Goal: Transaction & Acquisition: Subscribe to service/newsletter

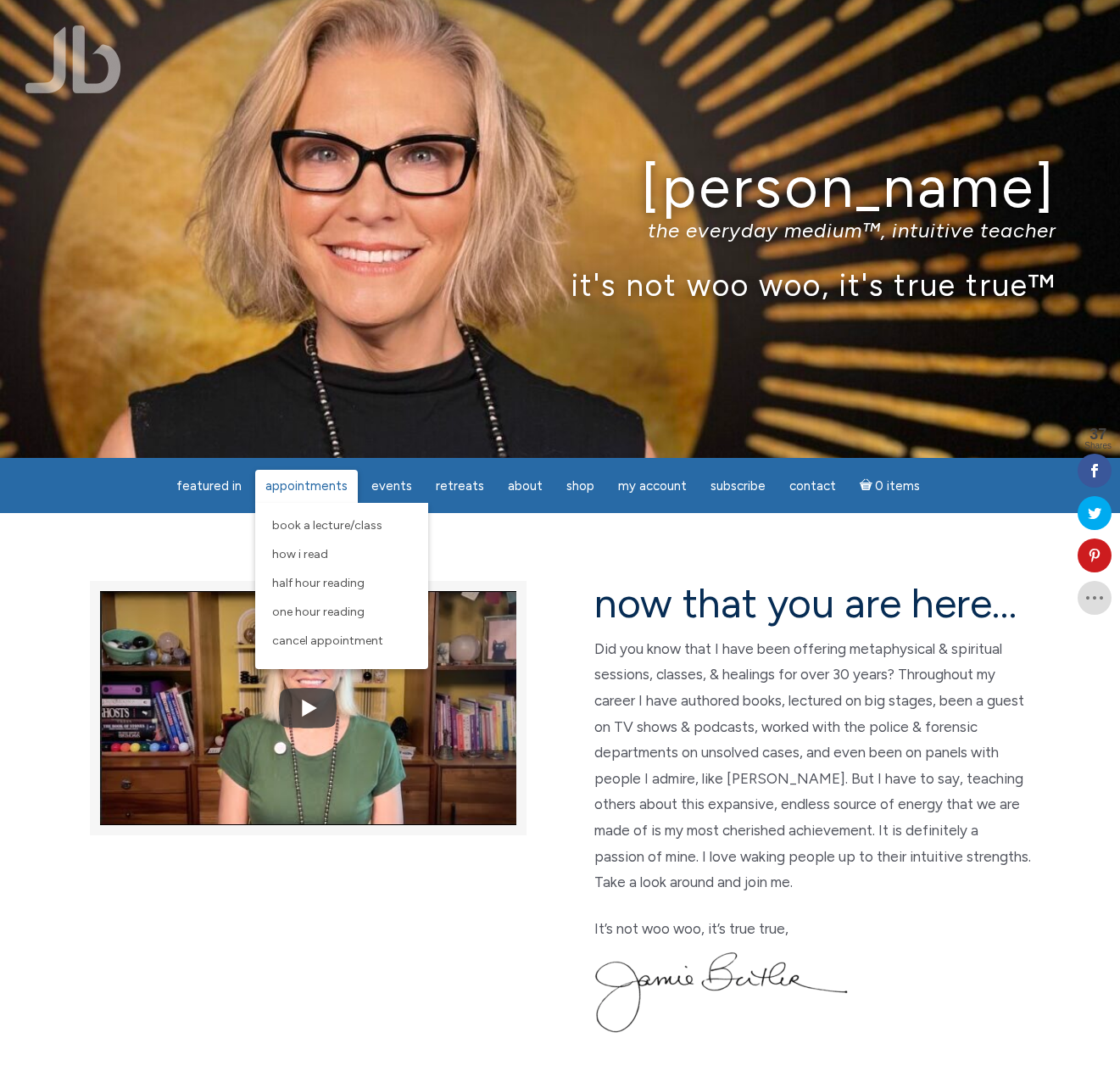
click at [358, 484] on link "Appointments" at bounding box center [306, 486] width 103 height 33
click at [343, 608] on span "One Hour Reading" at bounding box center [319, 612] width 92 height 14
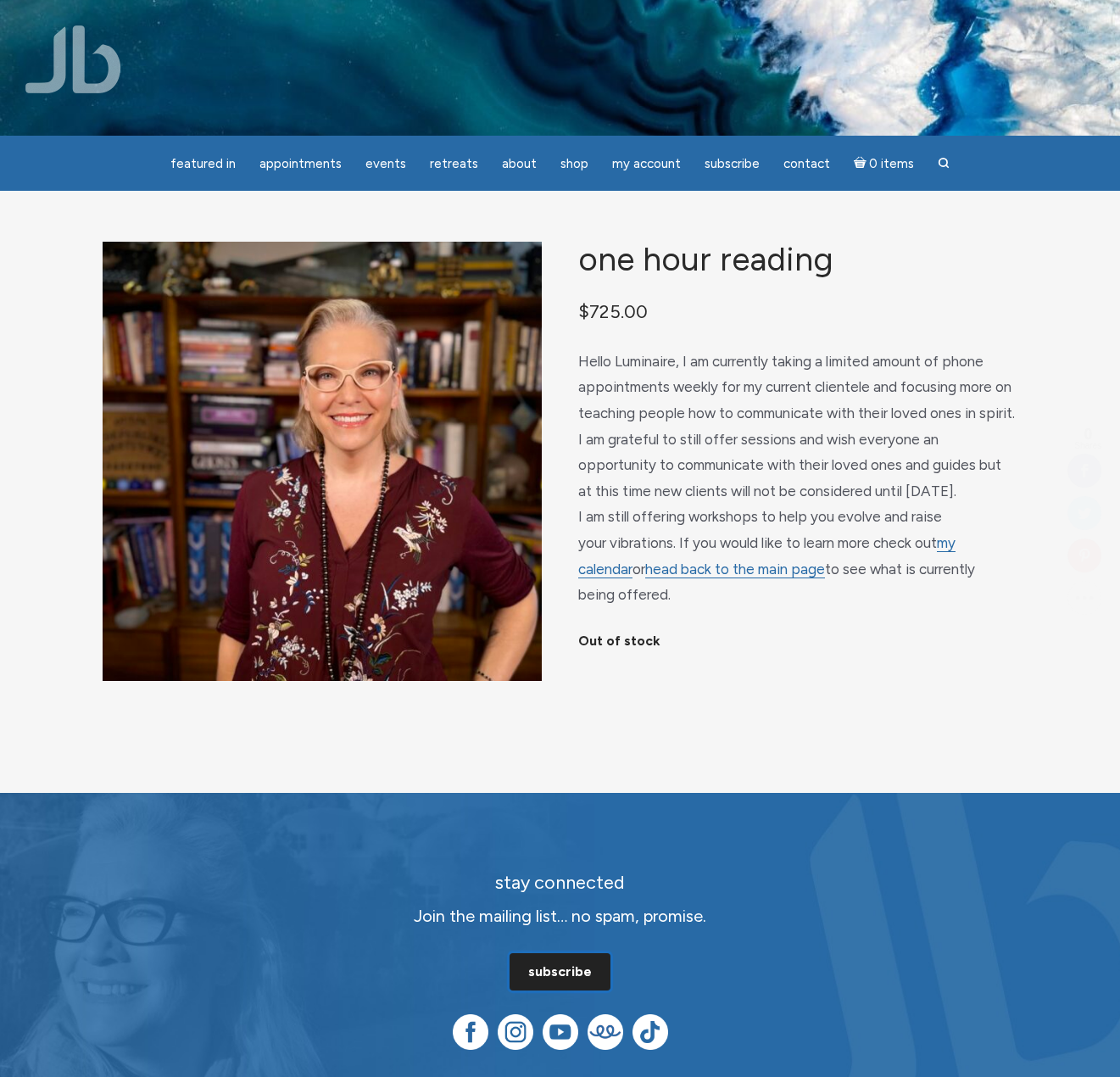
click at [569, 970] on link "subscribe" at bounding box center [560, 972] width 101 height 37
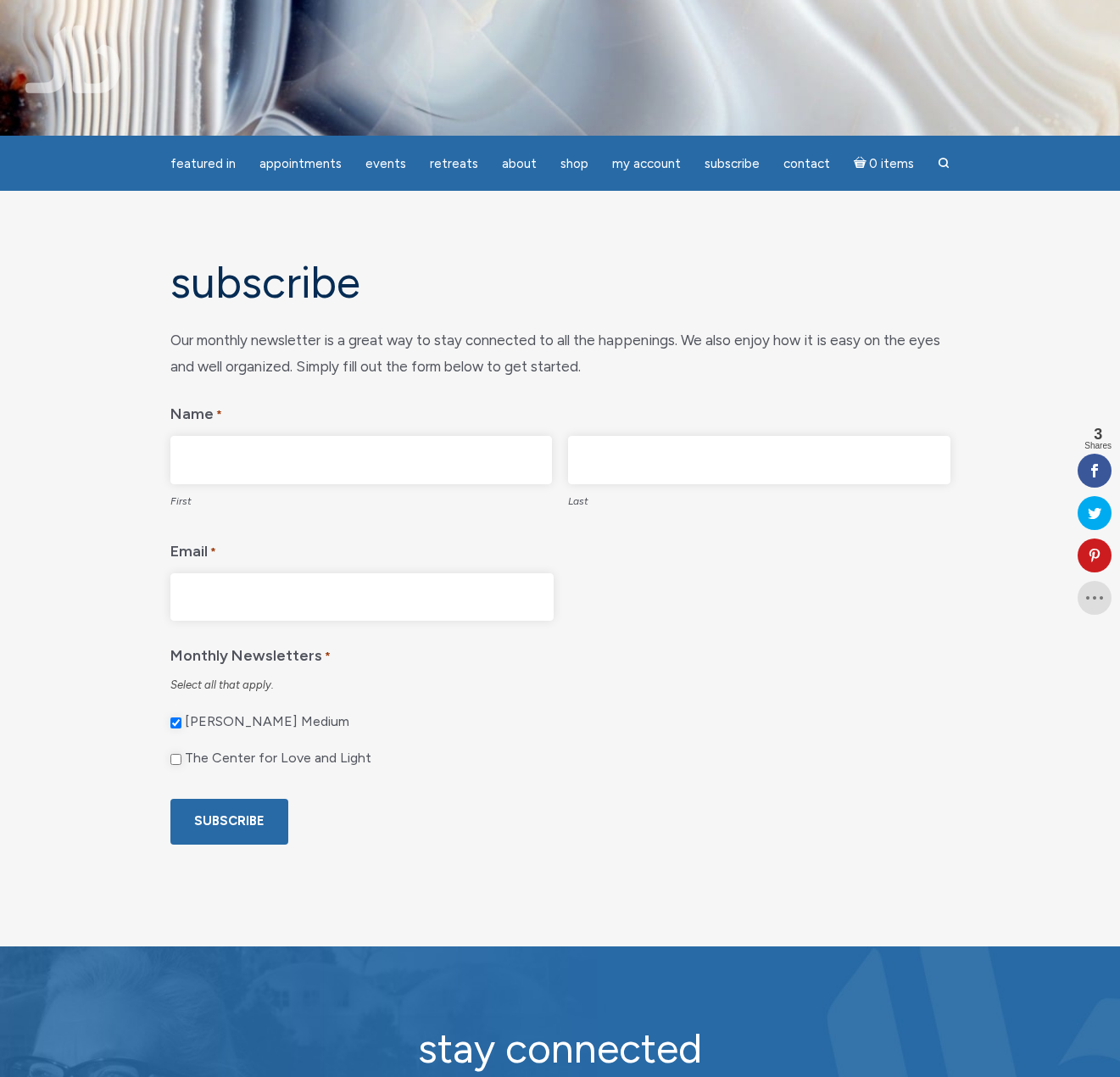
click at [403, 460] on input "First" at bounding box center [361, 460] width 383 height 48
type input "[PERSON_NAME]"
type input "Bennet"
type input "[EMAIL_ADDRESS][DOMAIN_NAME]"
click at [177, 762] on input "The Center for Love and Light" at bounding box center [176, 759] width 11 height 11
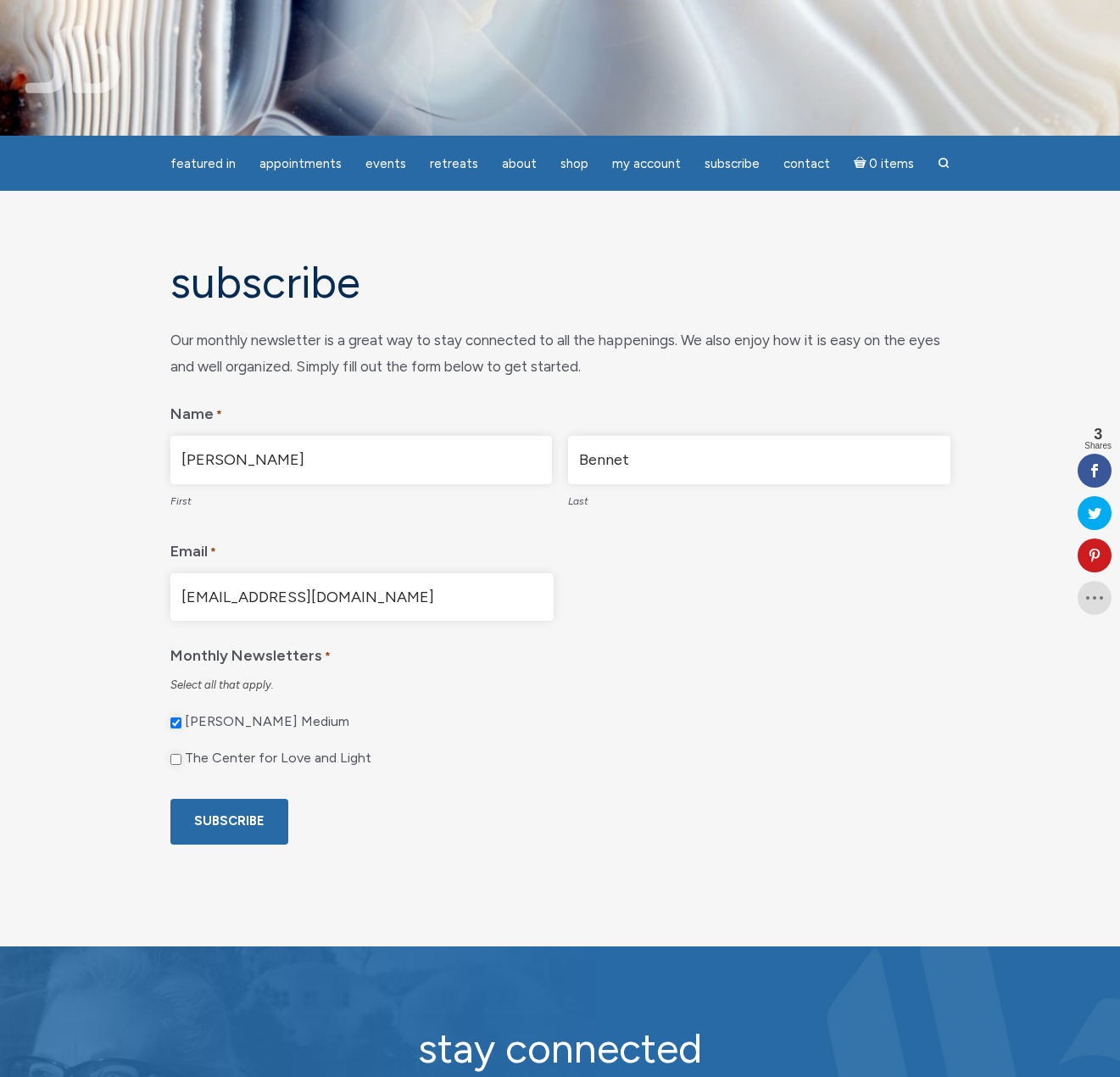
checkbox input "true"
click at [236, 814] on input "Subscribe" at bounding box center [229, 821] width 118 height 45
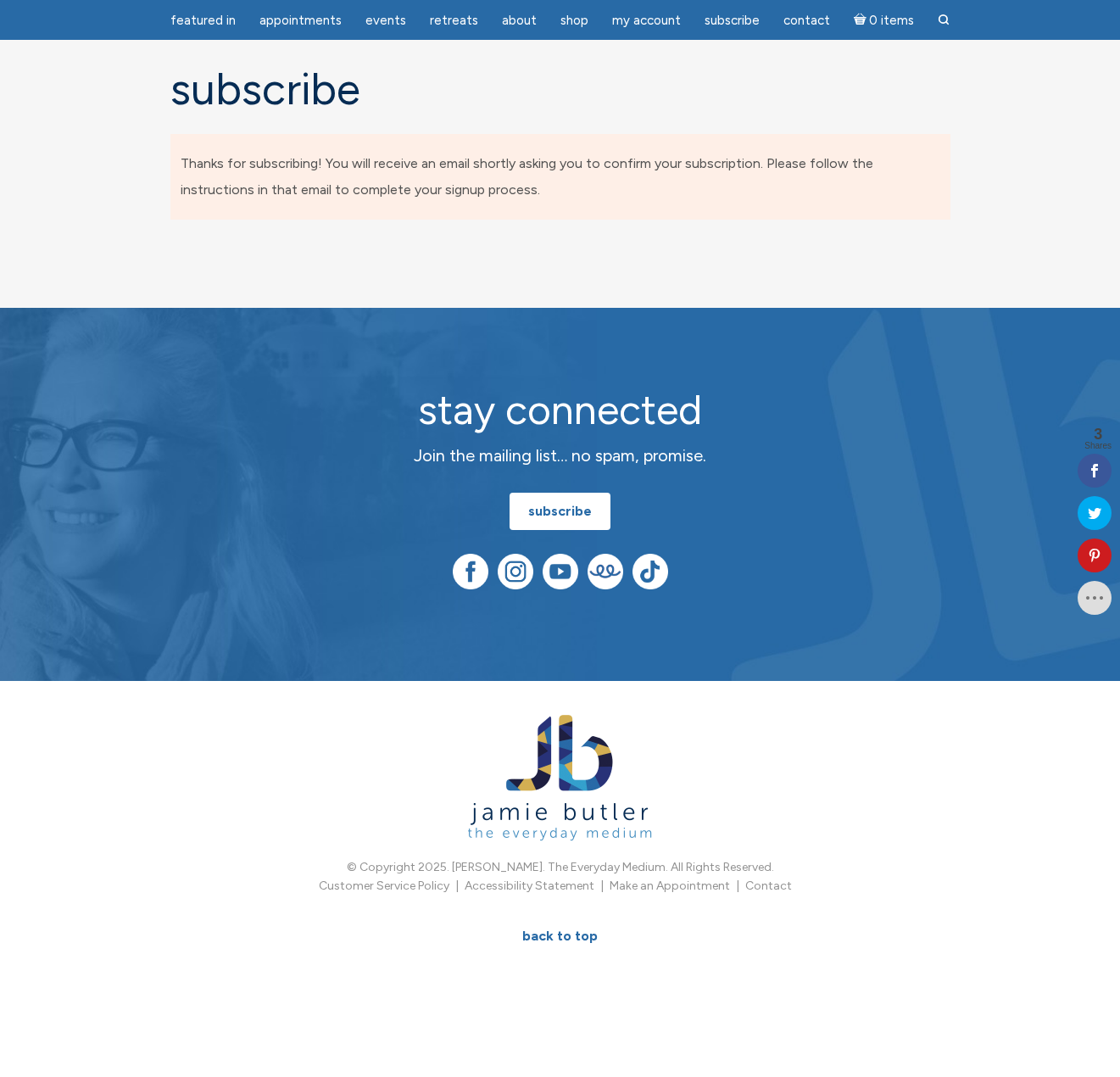
scroll to position [139, 0]
